Goal: Transaction & Acquisition: Purchase product/service

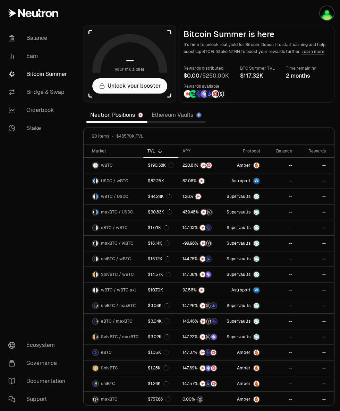
click at [179, 117] on link "Ethereum Vaults" at bounding box center [176, 115] width 58 height 14
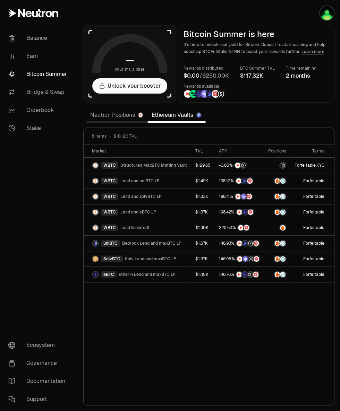
click at [37, 128] on link "Stake" at bounding box center [39, 128] width 72 height 18
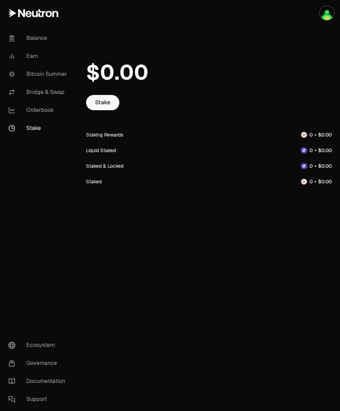
click at [104, 103] on link "Stake" at bounding box center [102, 102] width 33 height 15
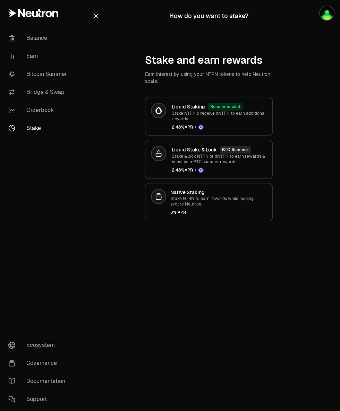
click at [215, 203] on p "Stake NTRN to earn rewards while helping secure Neutron." at bounding box center [218, 201] width 96 height 11
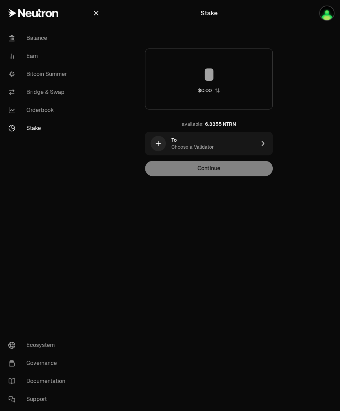
click at [259, 147] on icon "button" at bounding box center [263, 143] width 8 height 8
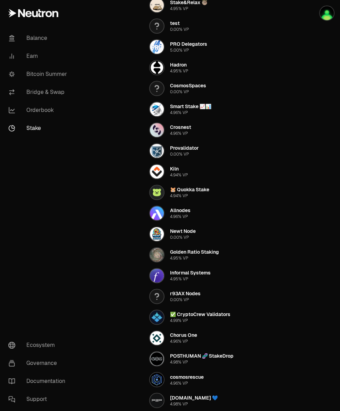
scroll to position [246, 0]
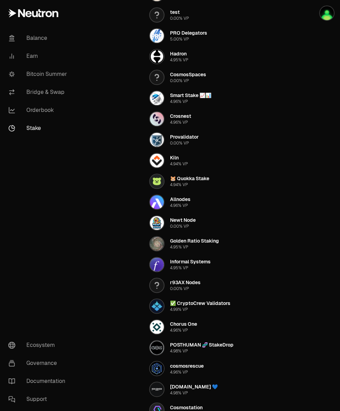
click at [194, 326] on div "Chorus One" at bounding box center [183, 324] width 27 height 7
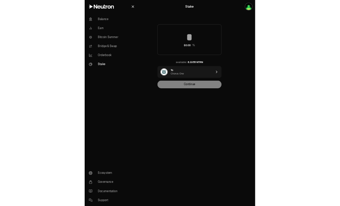
scroll to position [0, 0]
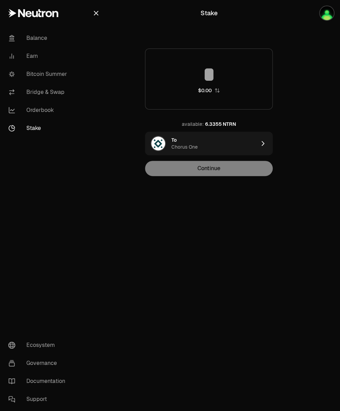
click at [220, 76] on input at bounding box center [208, 74] width 127 height 21
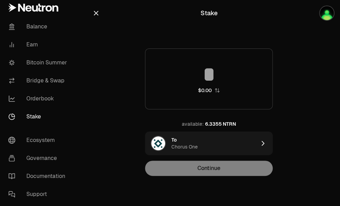
type input "*"
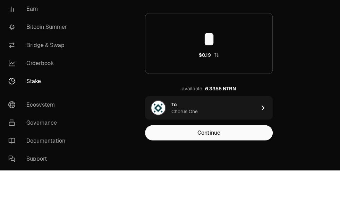
click at [236, 173] on button "Continue" at bounding box center [209, 168] width 128 height 15
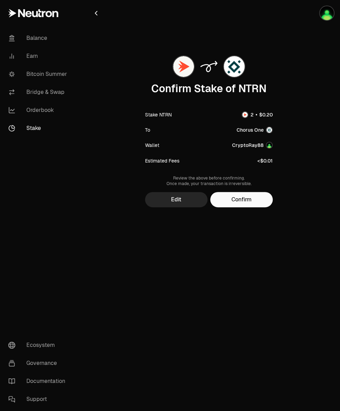
click at [249, 199] on button "Confirm" at bounding box center [241, 199] width 62 height 15
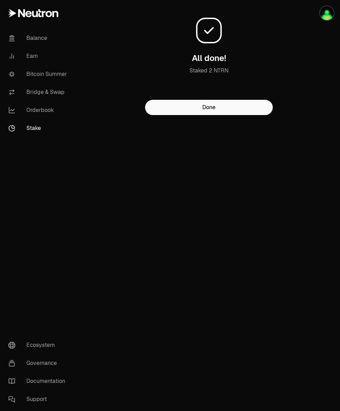
click at [215, 115] on button "Done" at bounding box center [209, 107] width 128 height 15
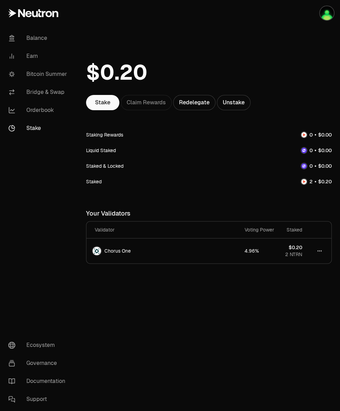
click at [106, 104] on link "Stake" at bounding box center [102, 102] width 33 height 15
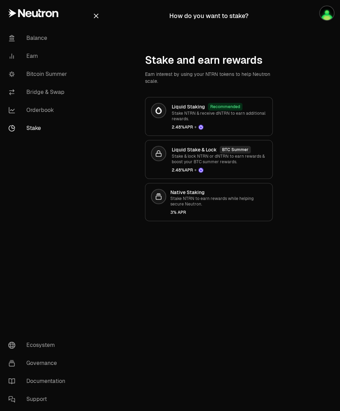
click at [235, 123] on div "Liquid Staking Recommended Stake NTRN & receive dNTRN to earn additional reward…" at bounding box center [219, 116] width 95 height 27
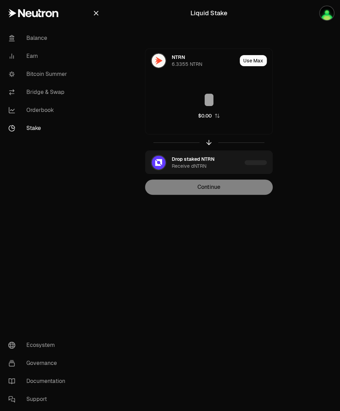
click at [230, 104] on input at bounding box center [208, 99] width 127 height 21
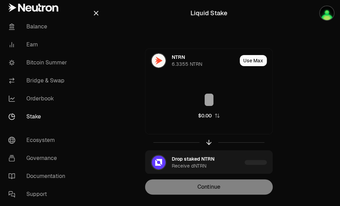
type input "*"
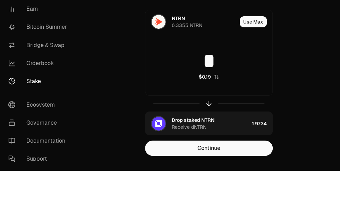
scroll to position [6, 0]
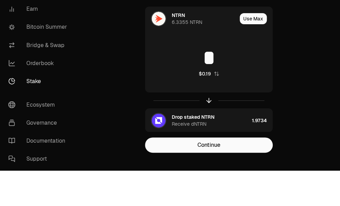
click at [249, 184] on button "Continue" at bounding box center [209, 180] width 128 height 15
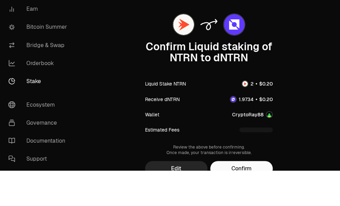
scroll to position [0, 0]
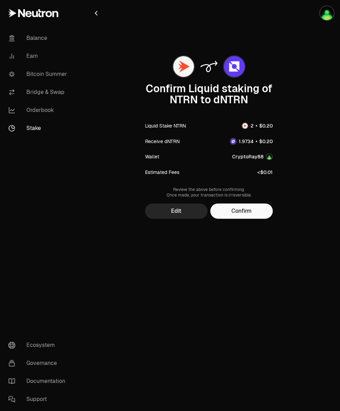
click at [260, 207] on button "Confirm" at bounding box center [241, 211] width 62 height 15
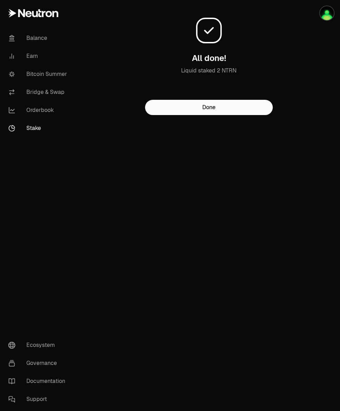
click at [231, 115] on button "Done" at bounding box center [209, 107] width 128 height 15
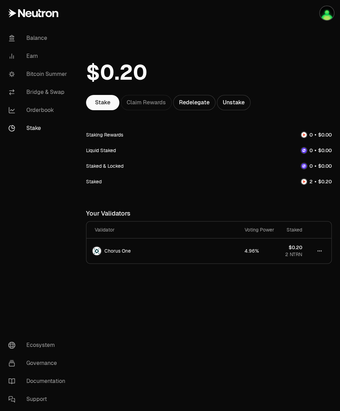
click at [104, 102] on link "Stake" at bounding box center [102, 102] width 33 height 15
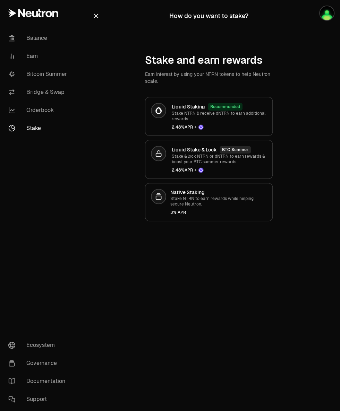
click at [248, 163] on p "Stake & lock NTRN or dNTRN to earn rewards & boost your BTC summer rewards." at bounding box center [219, 159] width 95 height 11
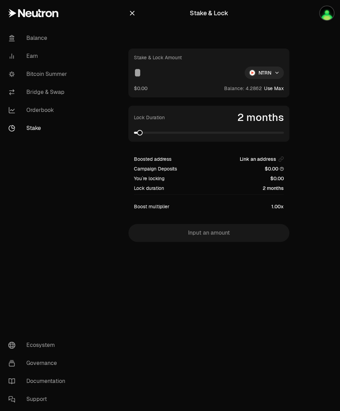
click at [156, 77] on input at bounding box center [186, 73] width 105 height 12
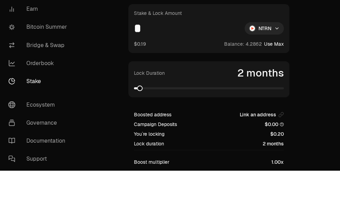
scroll to position [9, 0]
type input "*"
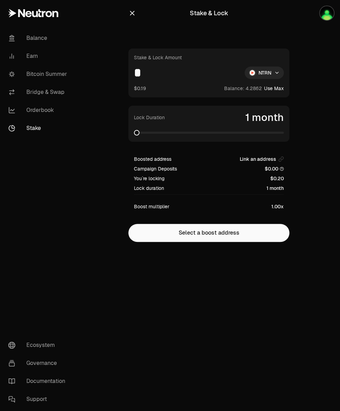
click at [159, 78] on input "*" at bounding box center [186, 73] width 105 height 12
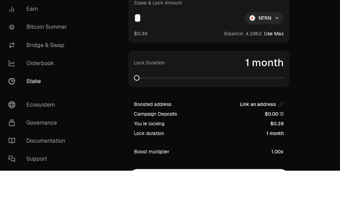
type input "*"
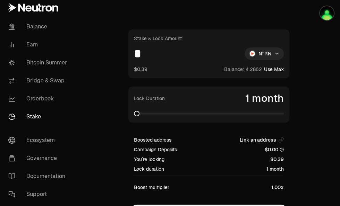
click at [184, 60] on input "*" at bounding box center [186, 53] width 105 height 12
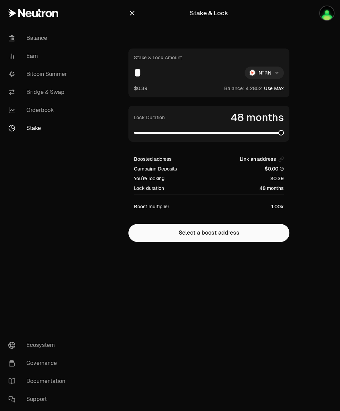
click at [166, 136] on span at bounding box center [209, 132] width 150 height 7
click at [159, 78] on input "*" at bounding box center [186, 73] width 105 height 12
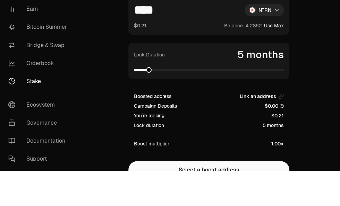
scroll to position [63, 0]
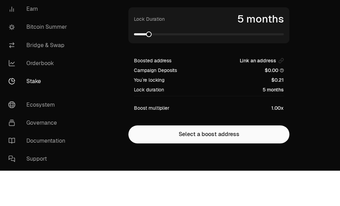
type input "****"
click at [236, 170] on button "Select a boost address" at bounding box center [208, 170] width 161 height 18
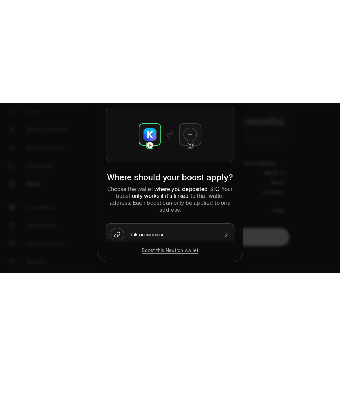
scroll to position [0, 0]
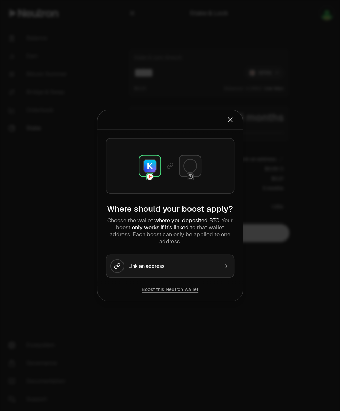
click at [217, 266] on div "Link an address" at bounding box center [173, 266] width 90 height 7
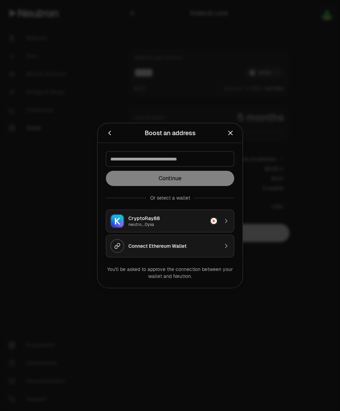
click at [213, 223] on img "button" at bounding box center [213, 221] width 6 height 6
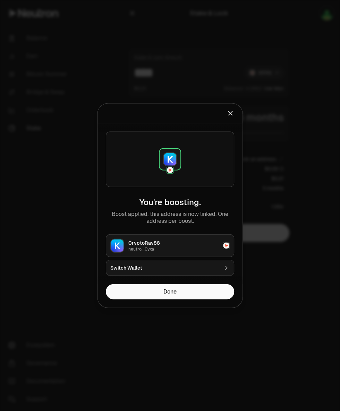
click at [196, 287] on button "Done" at bounding box center [170, 291] width 128 height 15
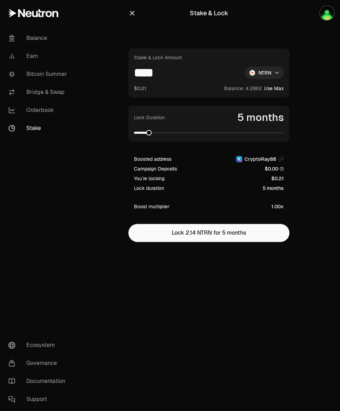
click at [234, 235] on button "Lock 2.14 NTRN for 5 months" at bounding box center [208, 233] width 161 height 18
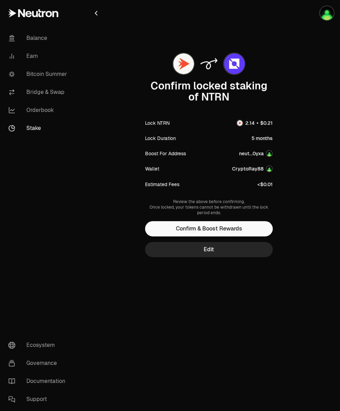
click at [238, 228] on button "Confirm & Boost Rewards" at bounding box center [209, 228] width 128 height 15
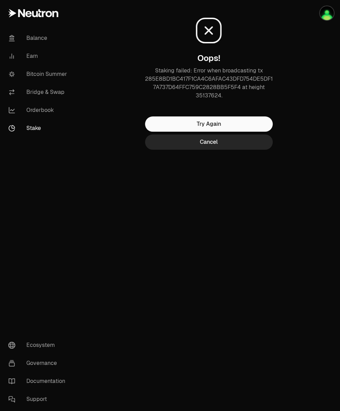
click at [235, 132] on button "Try Again" at bounding box center [209, 123] width 128 height 15
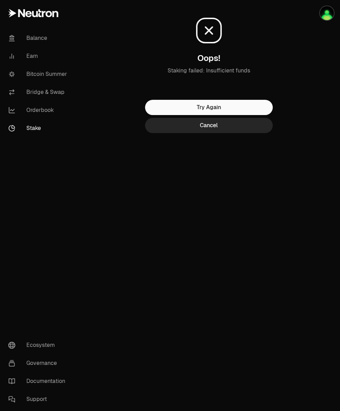
click at [241, 107] on button "Try Again" at bounding box center [209, 107] width 128 height 15
click at [242, 128] on button "Cancel" at bounding box center [209, 125] width 128 height 15
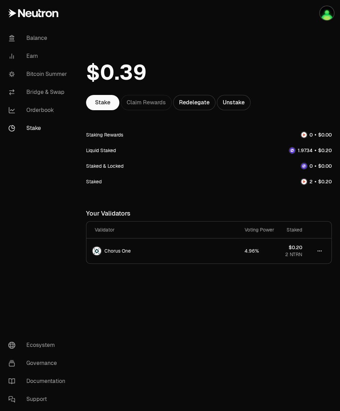
click at [103, 103] on link "Stake" at bounding box center [102, 102] width 33 height 15
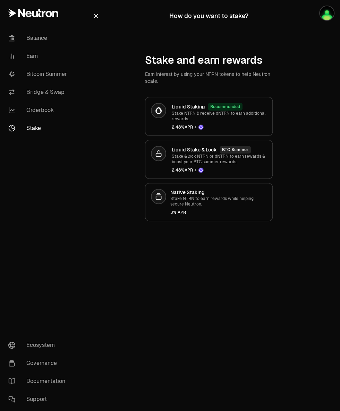
click at [47, 50] on link "Earn" at bounding box center [39, 56] width 72 height 18
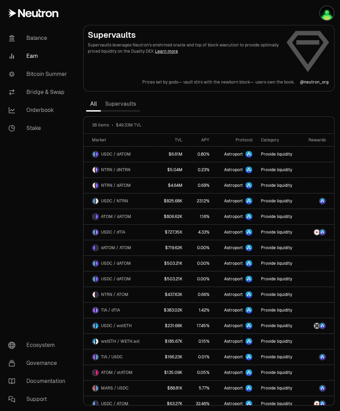
click at [127, 104] on link "Supervaults" at bounding box center [120, 104] width 39 height 14
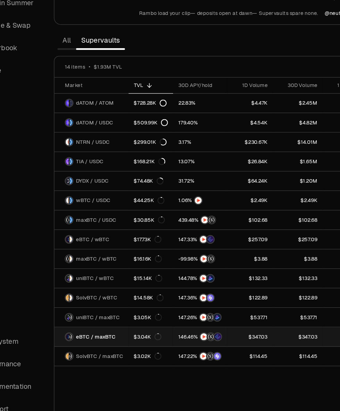
click at [165, 340] on icon at bounding box center [167, 342] width 6 height 6
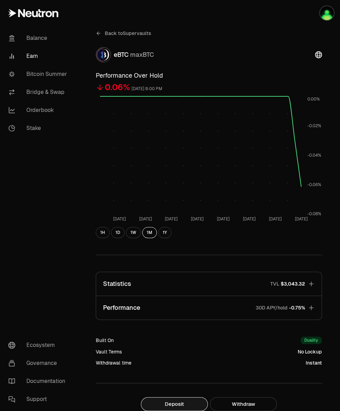
click at [57, 93] on link "Bridge & Swap" at bounding box center [39, 92] width 72 height 18
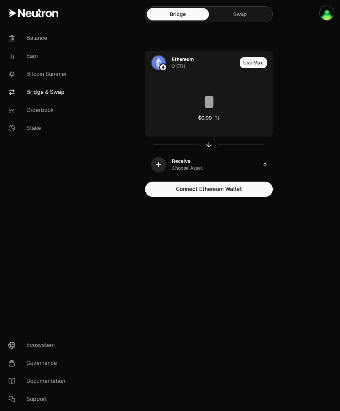
click at [184, 165] on div "Choose Asset" at bounding box center [187, 168] width 31 height 7
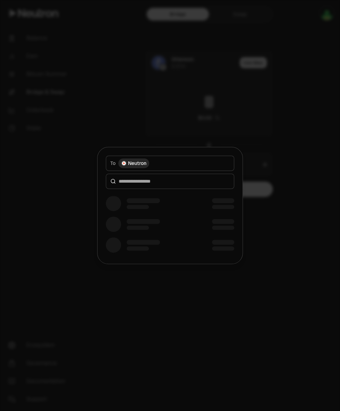
click at [146, 167] on div "Neutron" at bounding box center [133, 163] width 31 height 10
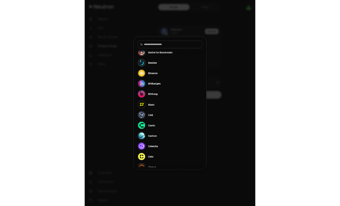
scroll to position [283, 0]
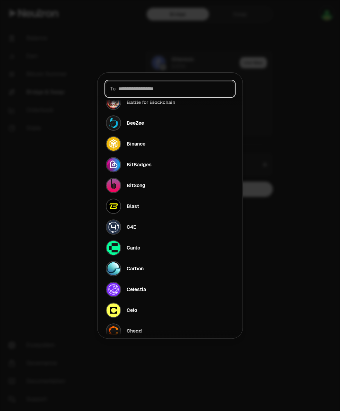
click at [172, 89] on input at bounding box center [173, 88] width 111 height 7
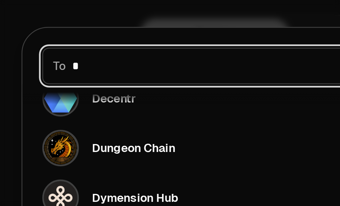
scroll to position [117, 0]
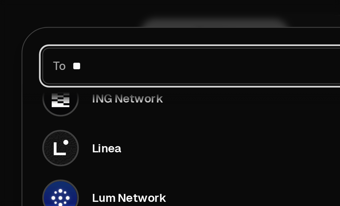
type input "***"
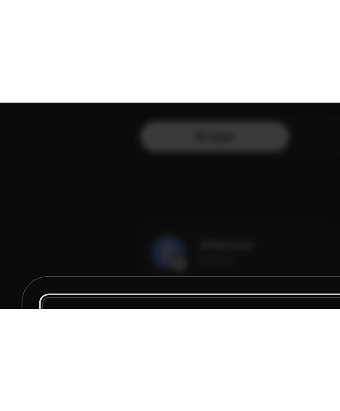
scroll to position [0, 0]
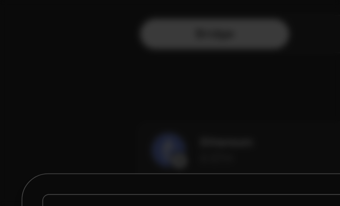
click at [208, 53] on div at bounding box center [170, 103] width 340 height 206
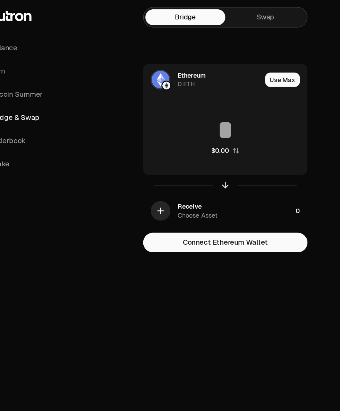
click at [159, 170] on div "button" at bounding box center [158, 164] width 15 height 15
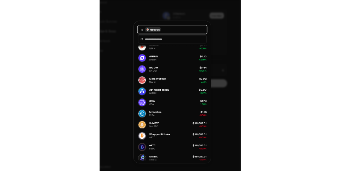
scroll to position [173, 0]
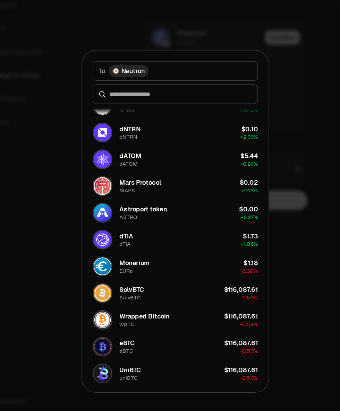
click at [124, 324] on div "UniBTC uniBTC" at bounding box center [124, 323] width 37 height 15
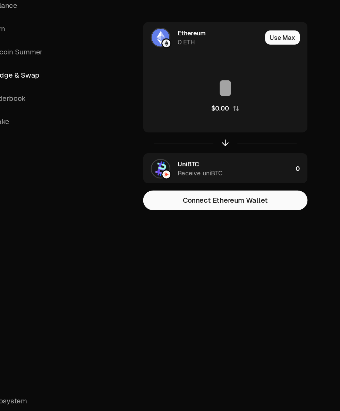
click at [161, 61] on img at bounding box center [159, 63] width 14 height 14
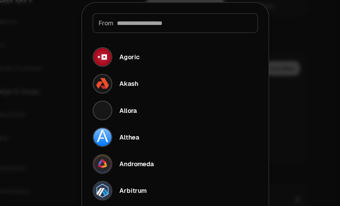
click at [227, 30] on input at bounding box center [176, 27] width 105 height 7
click at [194, 27] on input at bounding box center [176, 27] width 105 height 7
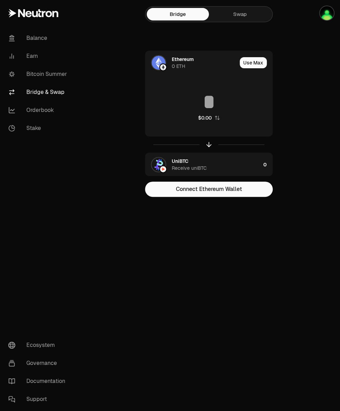
click at [52, 75] on link "Bitcoin Summer" at bounding box center [39, 74] width 72 height 18
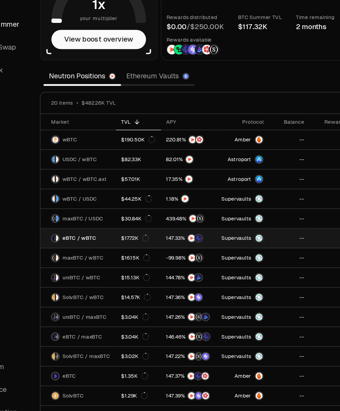
click at [127, 244] on link "eBTC / wBTC" at bounding box center [114, 243] width 60 height 15
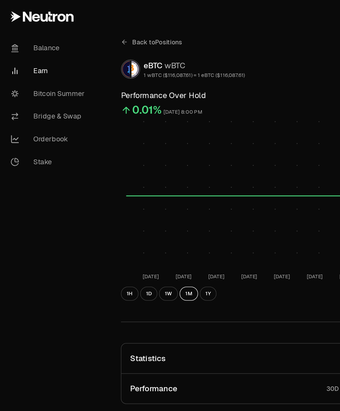
click at [98, 34] on icon at bounding box center [98, 33] width 2 height 3
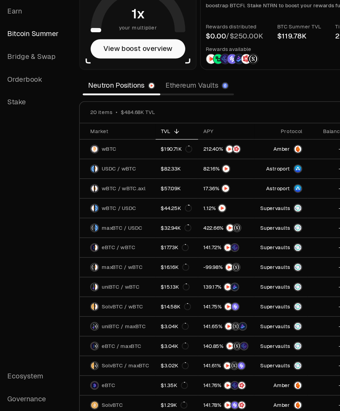
click at [44, 59] on link "Earn" at bounding box center [39, 56] width 72 height 18
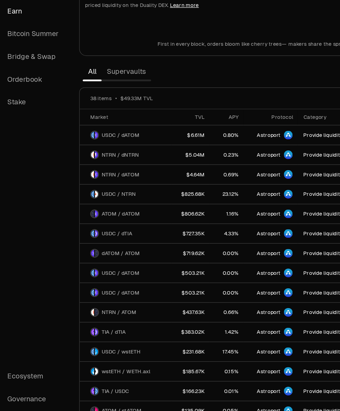
click at [129, 106] on link "Supervaults" at bounding box center [120, 104] width 39 height 14
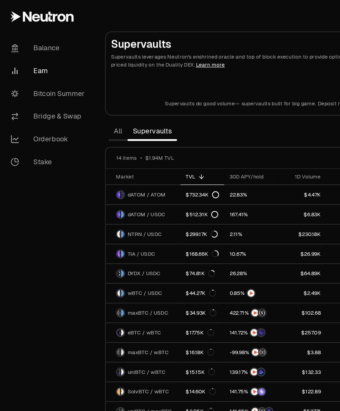
click at [53, 77] on link "Bitcoin Summer" at bounding box center [39, 74] width 72 height 18
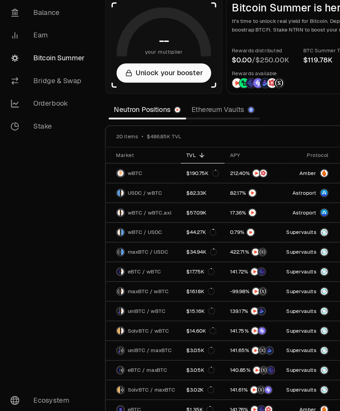
click at [37, 56] on link "Earn" at bounding box center [39, 56] width 72 height 18
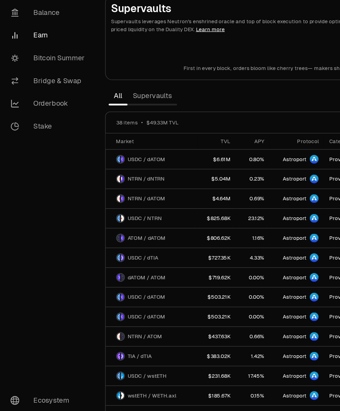
click at [117, 105] on link "Supervaults" at bounding box center [120, 104] width 39 height 14
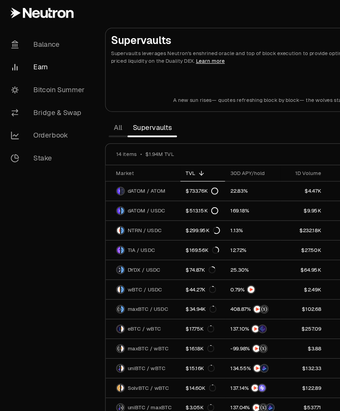
click at [63, 76] on link "Bitcoin Summer" at bounding box center [39, 74] width 72 height 18
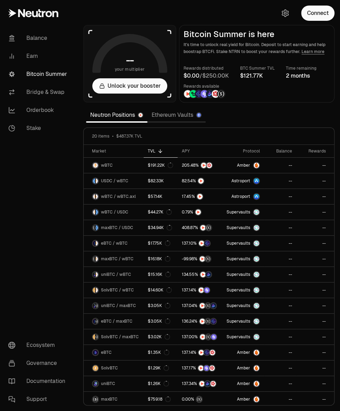
click at [317, 16] on button "Connect" at bounding box center [317, 13] width 33 height 15
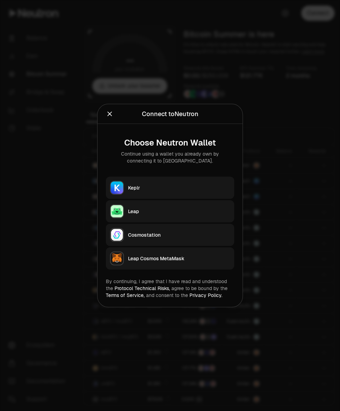
click at [181, 187] on div "Keplr" at bounding box center [179, 187] width 102 height 7
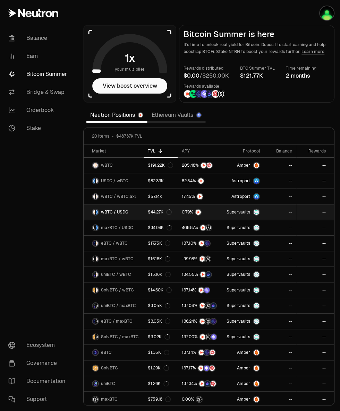
click at [135, 214] on link "wBTC / USDC" at bounding box center [114, 212] width 60 height 15
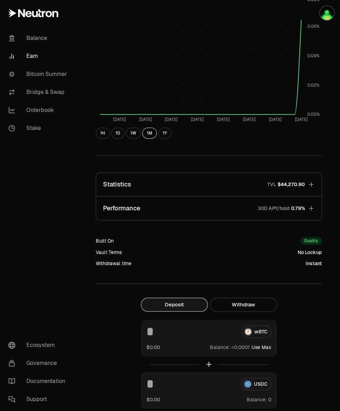
scroll to position [103, 0]
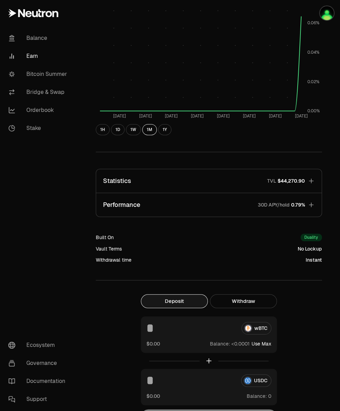
click at [256, 343] on button "Use Max" at bounding box center [261, 343] width 20 height 7
type input "**********"
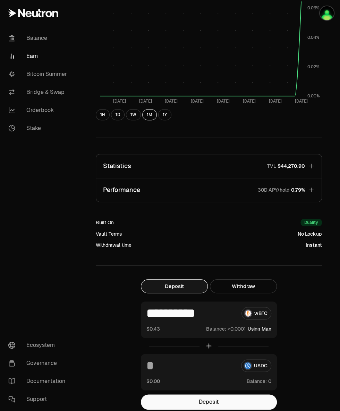
scroll to position [139, 0]
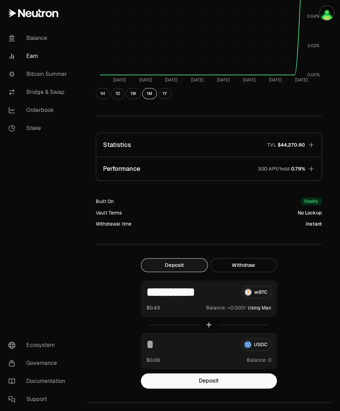
click at [164, 344] on input at bounding box center [190, 344] width 89 height 12
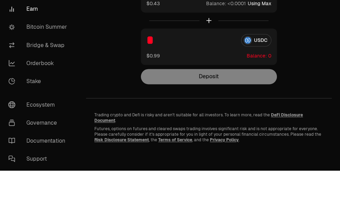
scroll to position [422, 0]
type input "*"
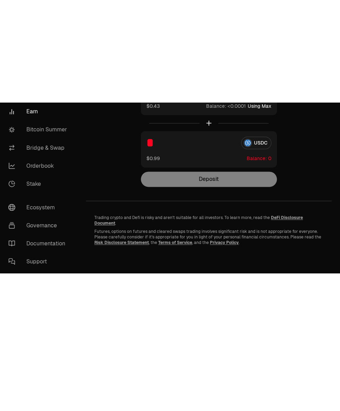
scroll to position [181, 0]
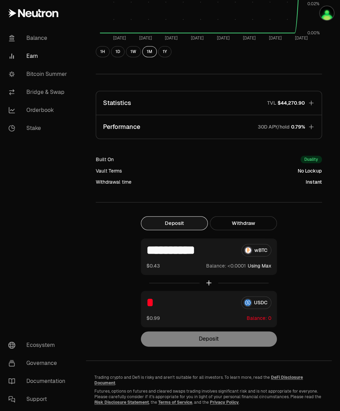
click at [332, 16] on img "button" at bounding box center [327, 13] width 14 height 14
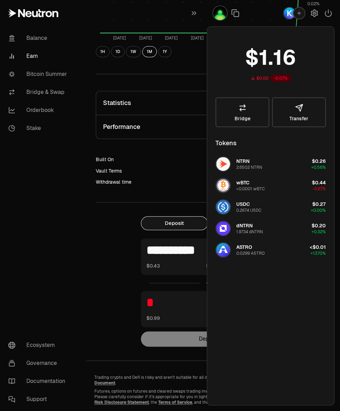
click at [83, 236] on div "**********" at bounding box center [209, 126] width 262 height 614
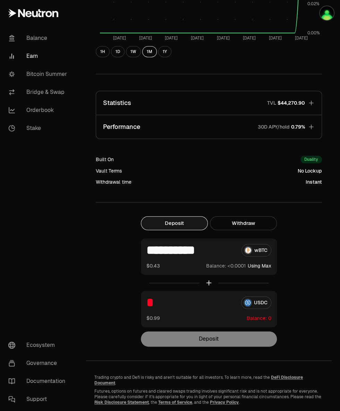
click at [202, 283] on div at bounding box center [209, 283] width 136 height 16
click at [252, 222] on button "Withdraw" at bounding box center [243, 223] width 67 height 14
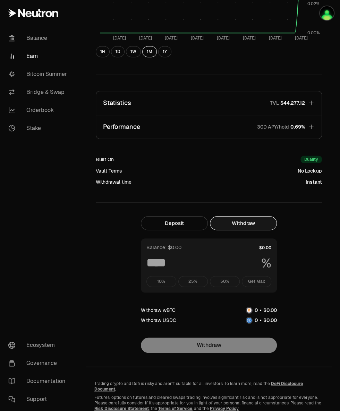
click at [172, 224] on button "Deposit" at bounding box center [174, 223] width 67 height 14
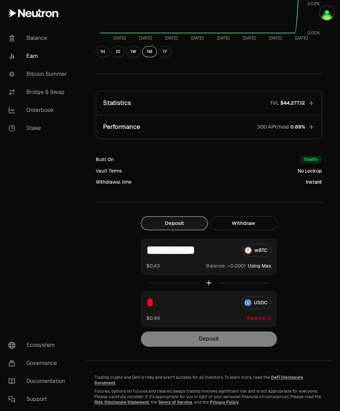
click at [256, 303] on div "* USDC" at bounding box center [208, 302] width 125 height 12
click at [202, 281] on div at bounding box center [209, 283] width 136 height 16
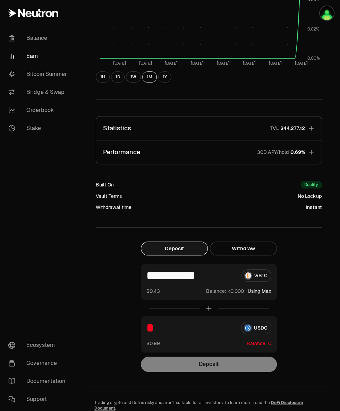
scroll to position [0, 0]
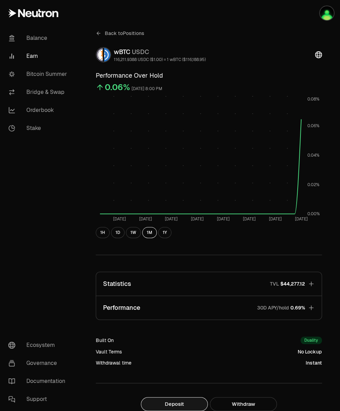
click at [100, 34] on icon at bounding box center [99, 34] width 6 height 6
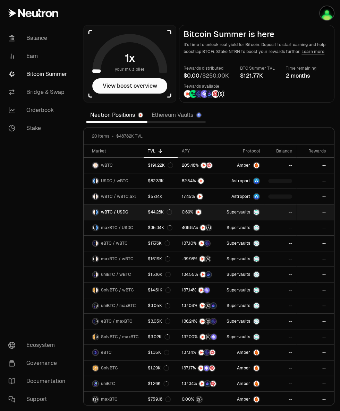
click at [133, 214] on link "wBTC / USDC" at bounding box center [114, 212] width 60 height 15
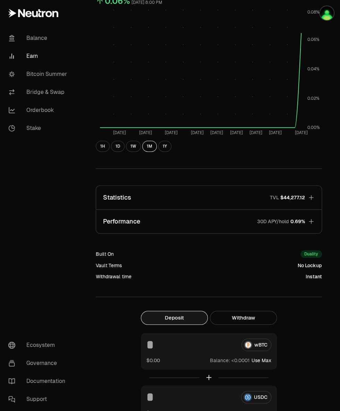
scroll to position [87, 0]
click at [255, 411] on button "Use Max" at bounding box center [261, 412] width 20 height 7
type input "*******"
click at [257, 358] on button "Use Max" at bounding box center [261, 360] width 20 height 7
type input "**********"
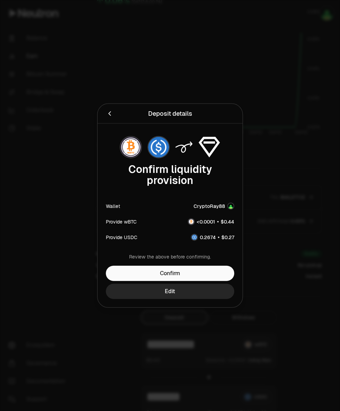
click at [200, 281] on button "Confirm" at bounding box center [170, 273] width 128 height 15
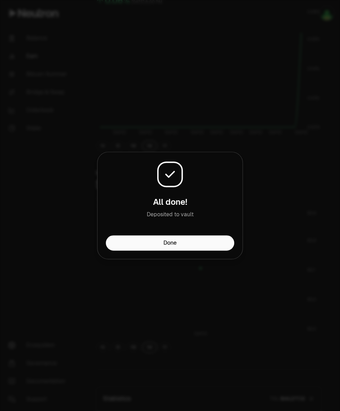
click at [200, 243] on button "Done" at bounding box center [170, 242] width 128 height 15
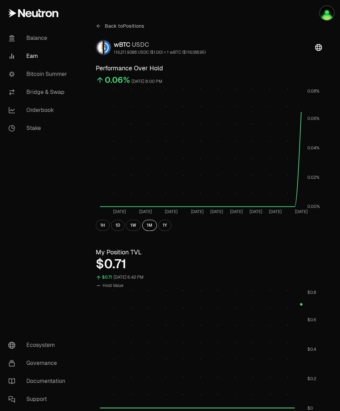
scroll to position [0, 0]
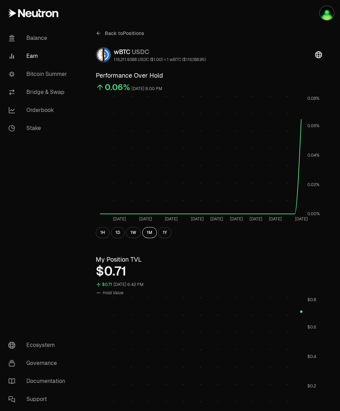
click at [46, 41] on link "Balance" at bounding box center [39, 38] width 72 height 18
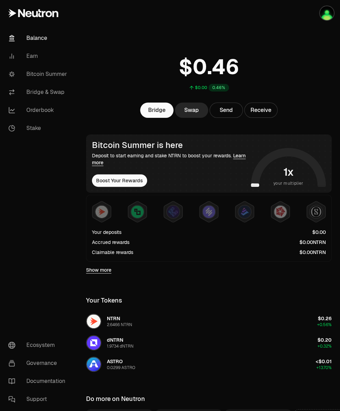
click at [104, 213] on img at bounding box center [101, 212] width 12 height 12
click at [141, 210] on img at bounding box center [137, 212] width 12 height 12
click at [174, 210] on img at bounding box center [173, 212] width 12 height 12
click at [202, 207] on icon at bounding box center [208, 211] width 18 height 21
click at [242, 211] on img at bounding box center [244, 212] width 12 height 12
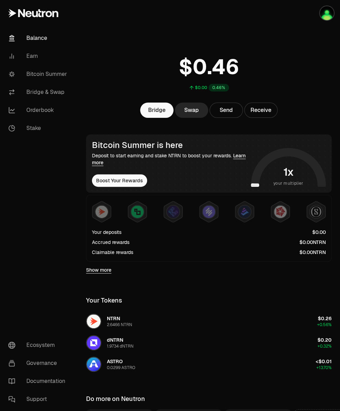
click at [280, 214] on img at bounding box center [280, 212] width 12 height 12
click at [319, 213] on img at bounding box center [316, 212] width 12 height 12
click at [108, 269] on link "Show more" at bounding box center [98, 270] width 25 height 7
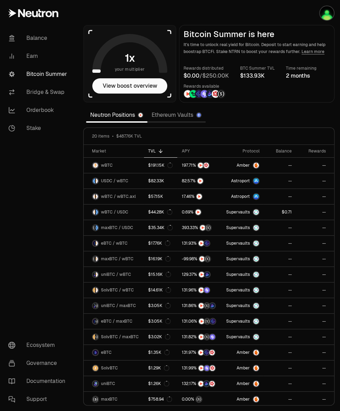
click at [45, 55] on link "Earn" at bounding box center [39, 56] width 72 height 18
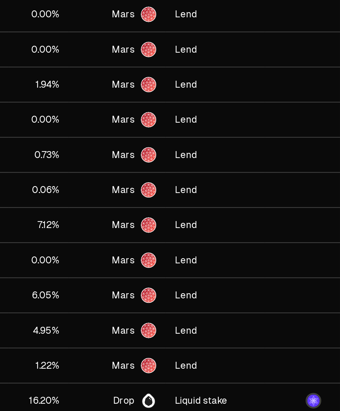
scroll to position [249, 0]
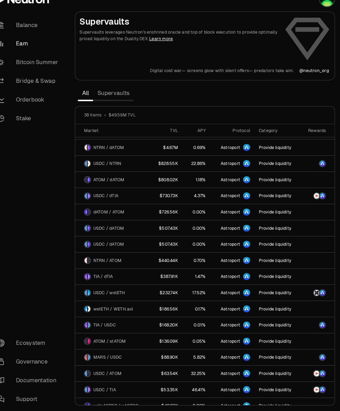
scroll to position [0, 0]
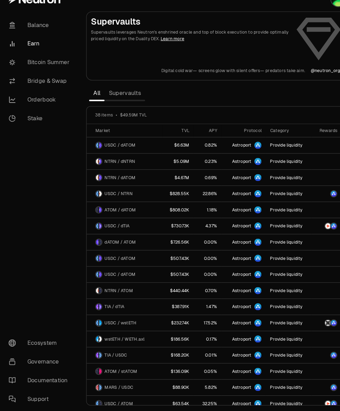
click at [59, 75] on link "Bitcoin Summer" at bounding box center [39, 74] width 72 height 18
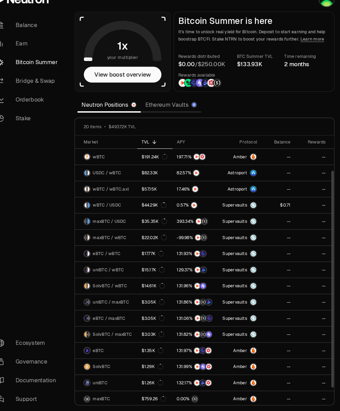
scroll to position [60, 0]
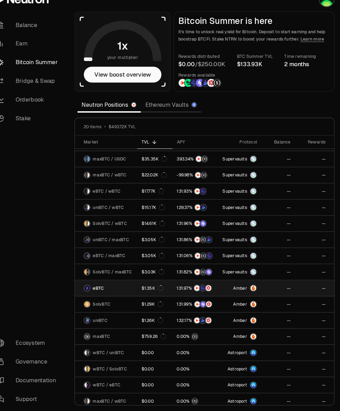
click at [110, 289] on span "eBTC" at bounding box center [106, 292] width 11 height 6
